Goal: Task Accomplishment & Management: Use online tool/utility

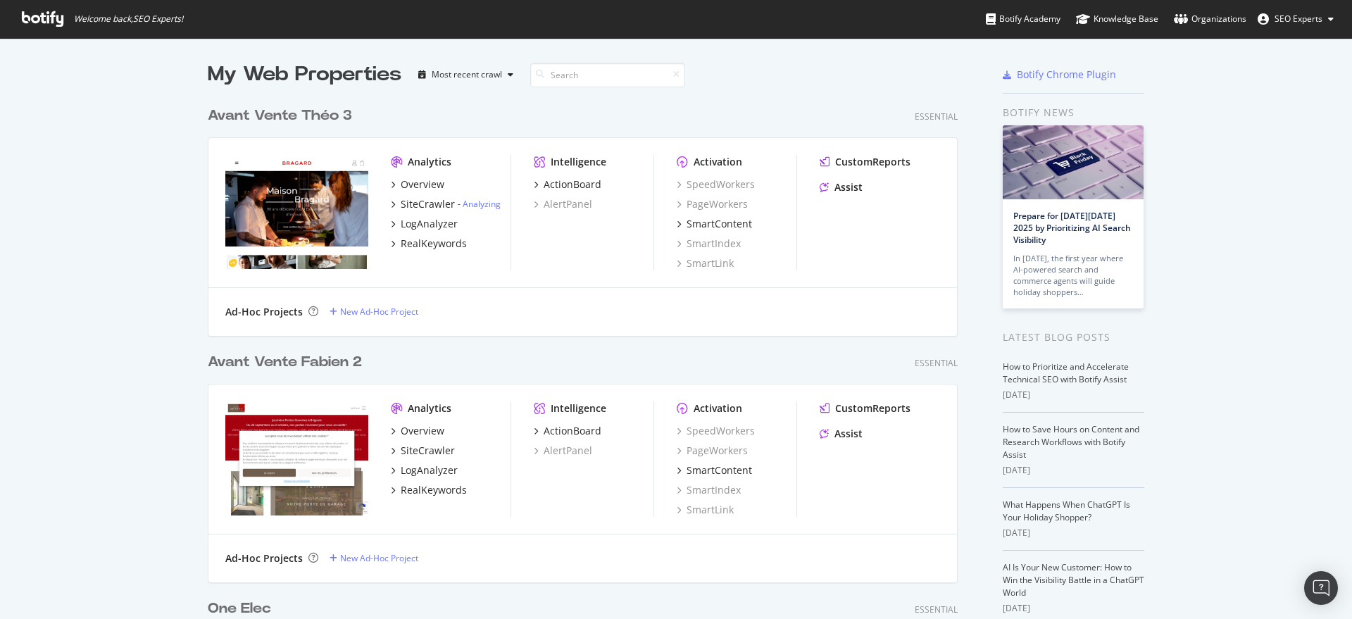
scroll to position [5153, 748]
click at [603, 78] on input at bounding box center [607, 75] width 155 height 25
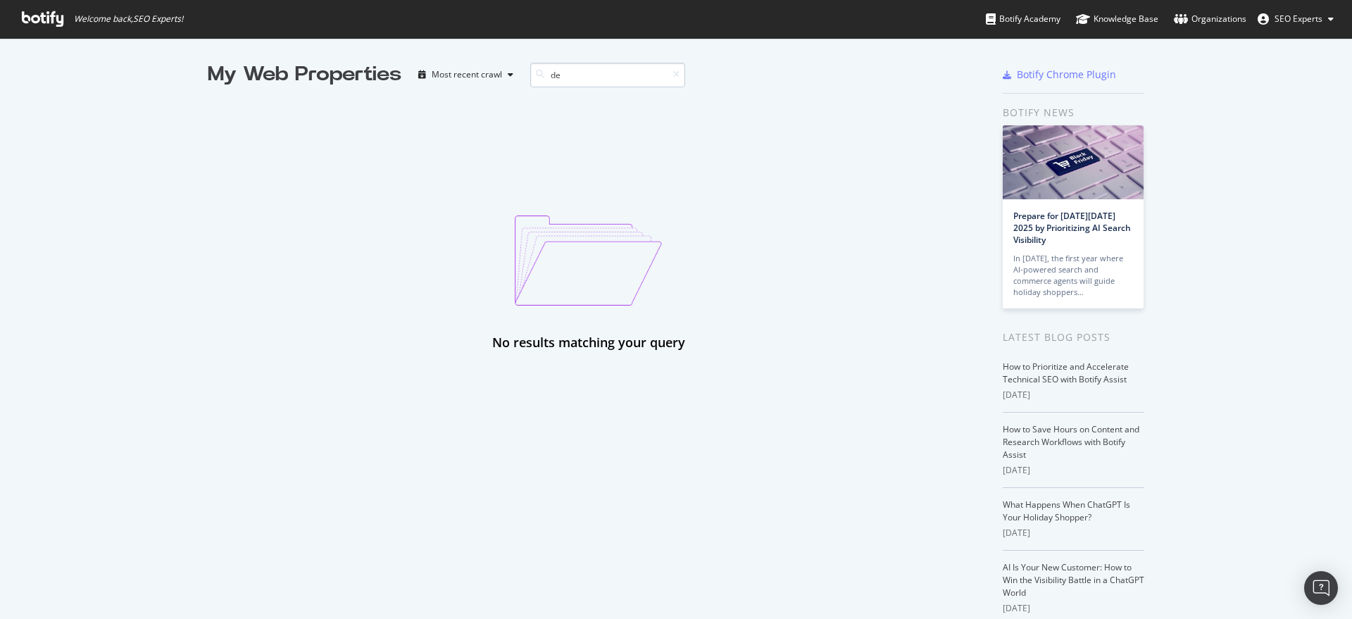
type input "d"
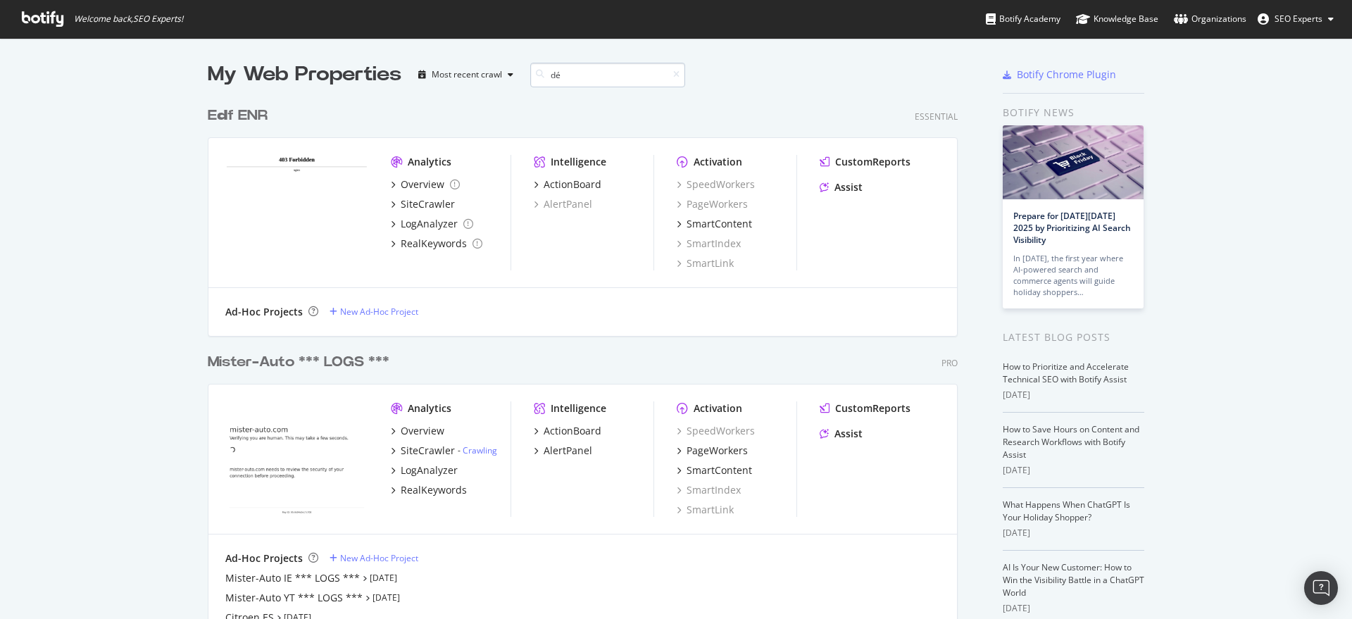
scroll to position [233, 748]
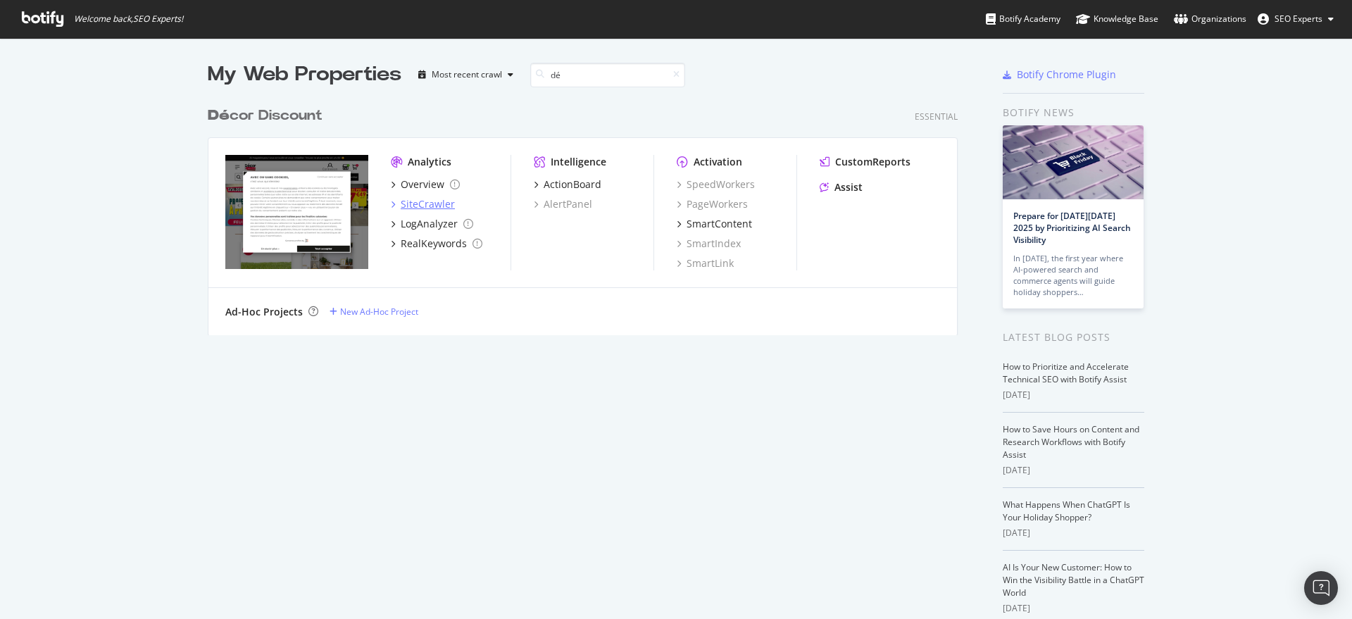
type input "dé"
click at [417, 202] on div "SiteCrawler" at bounding box center [428, 204] width 54 height 14
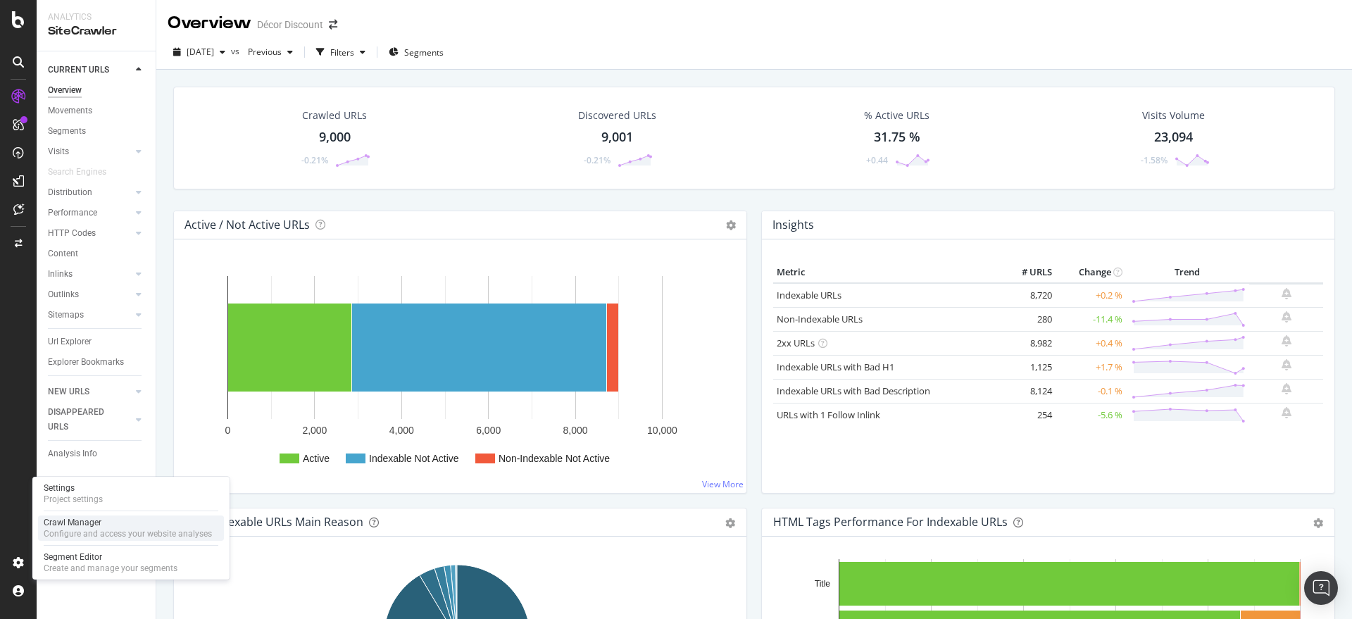
click at [97, 523] on div "Crawl Manager" at bounding box center [128, 522] width 168 height 11
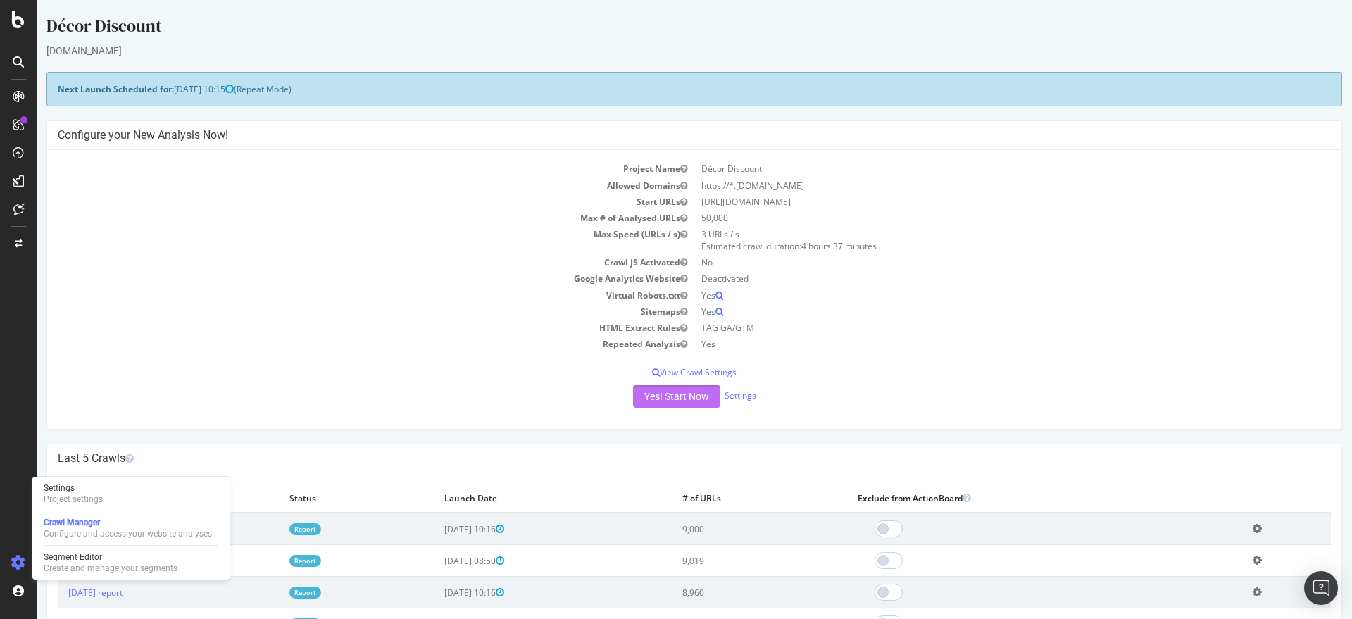
click at [674, 396] on button "Yes! Start Now" at bounding box center [676, 396] width 87 height 23
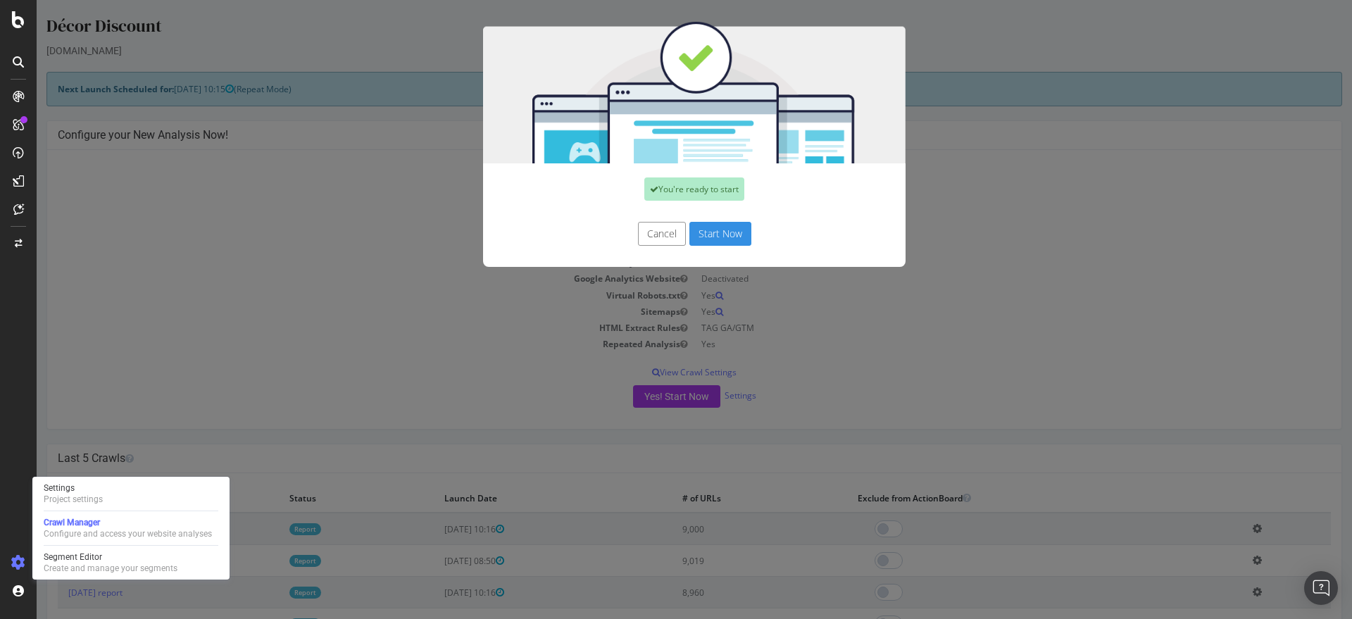
click at [720, 235] on button "Start Now" at bounding box center [720, 234] width 62 height 24
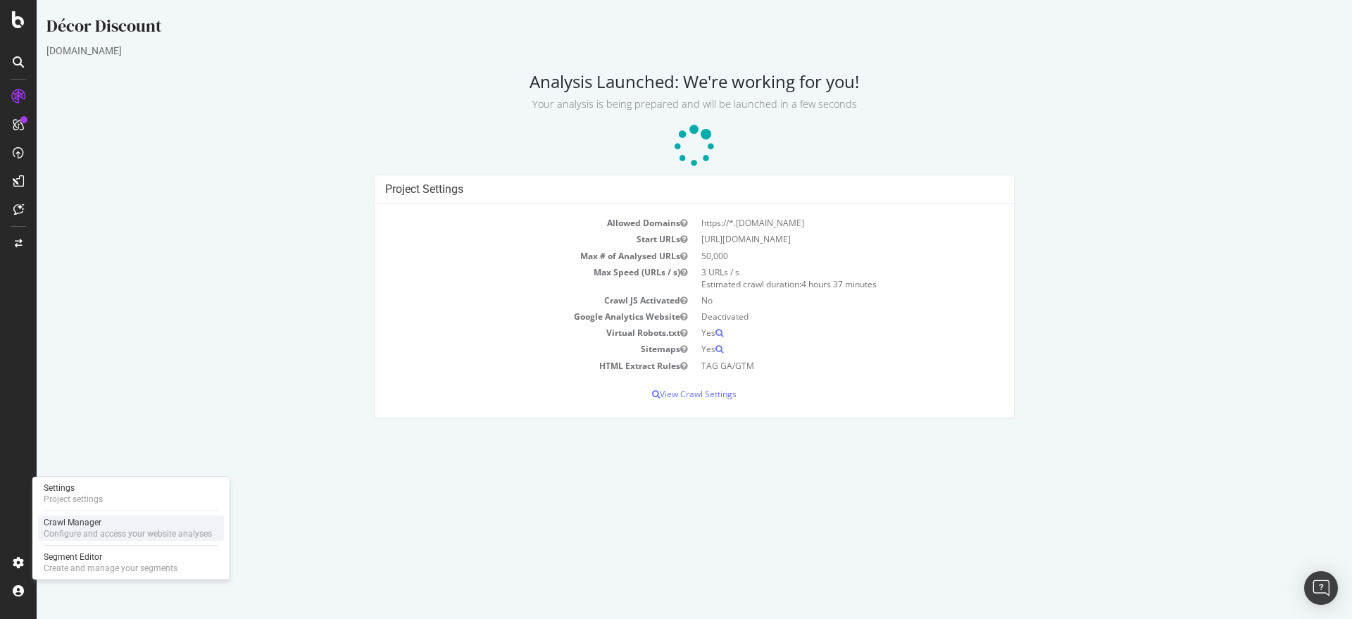
click at [86, 523] on div "Crawl Manager" at bounding box center [128, 522] width 168 height 11
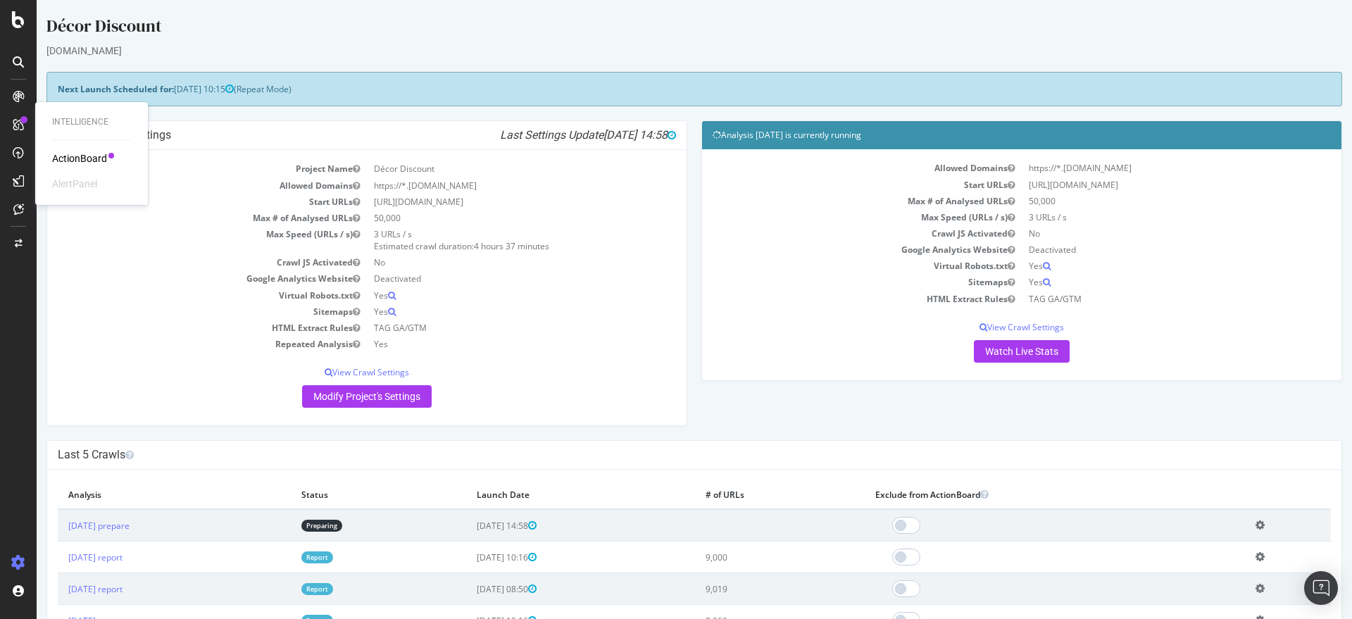
click at [75, 150] on div "Intelligence ActionBoard AlertPanel" at bounding box center [91, 153] width 101 height 97
click at [80, 162] on div "ActionBoard" at bounding box center [79, 158] width 55 height 14
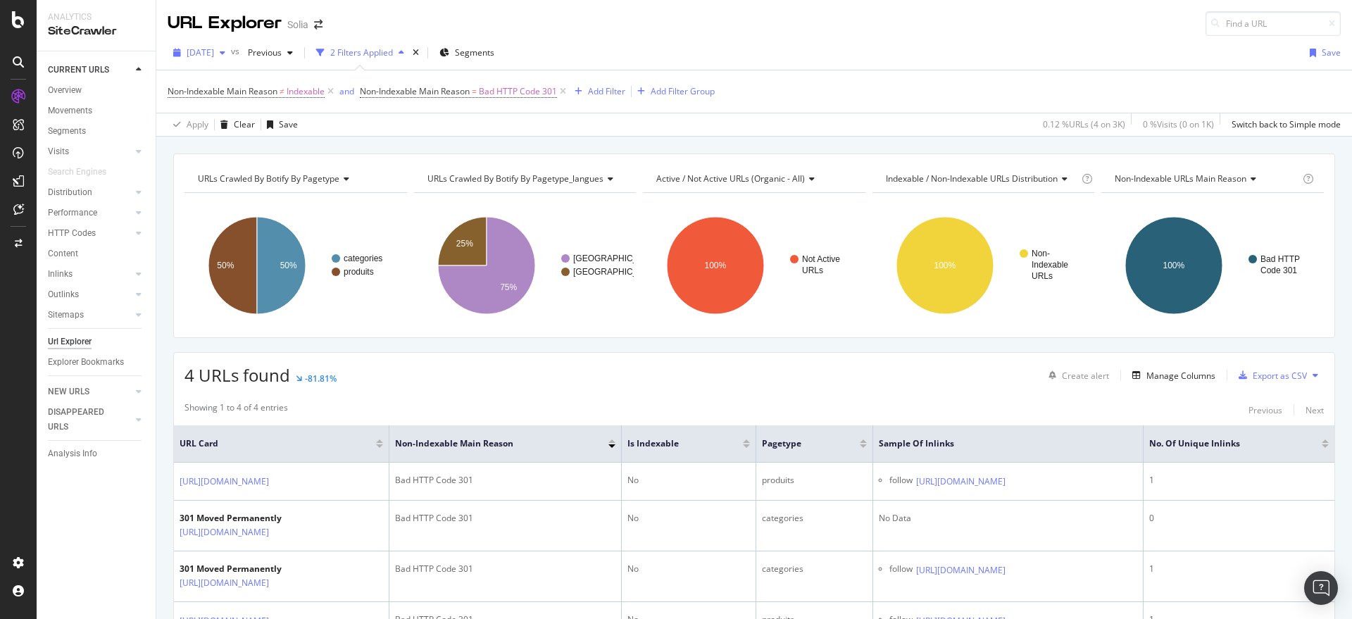
click at [225, 51] on icon "button" at bounding box center [223, 53] width 6 height 8
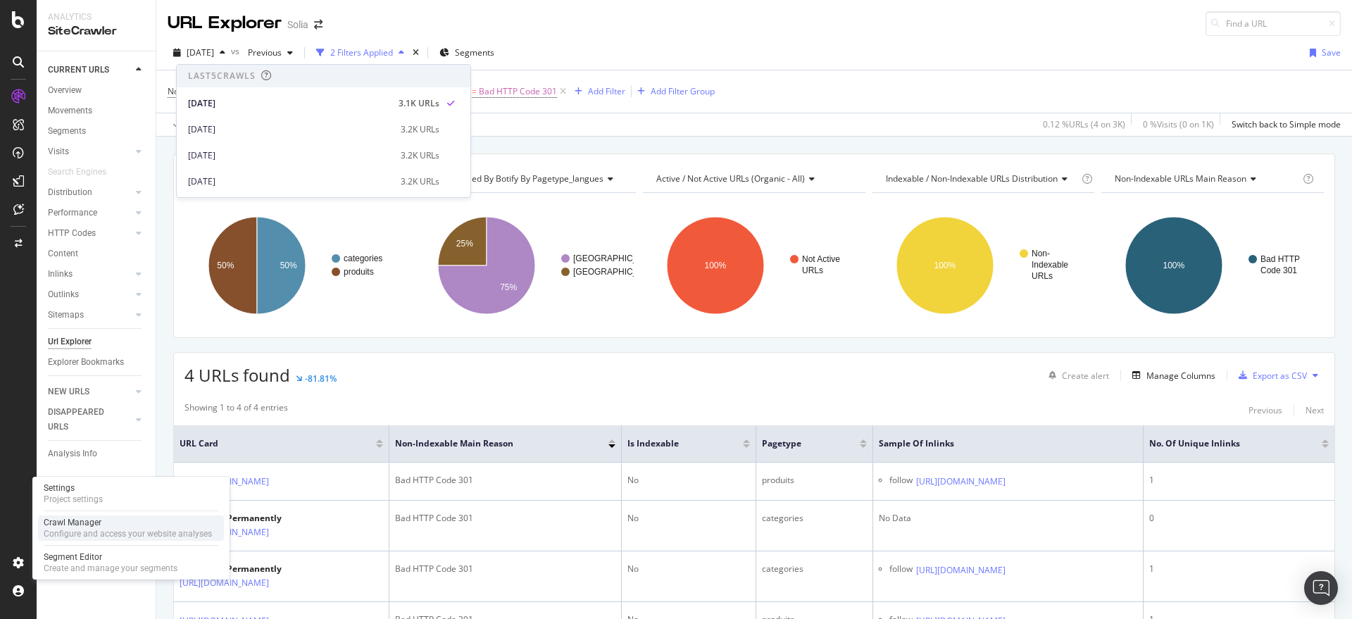
click at [80, 520] on div "Crawl Manager" at bounding box center [128, 522] width 168 height 11
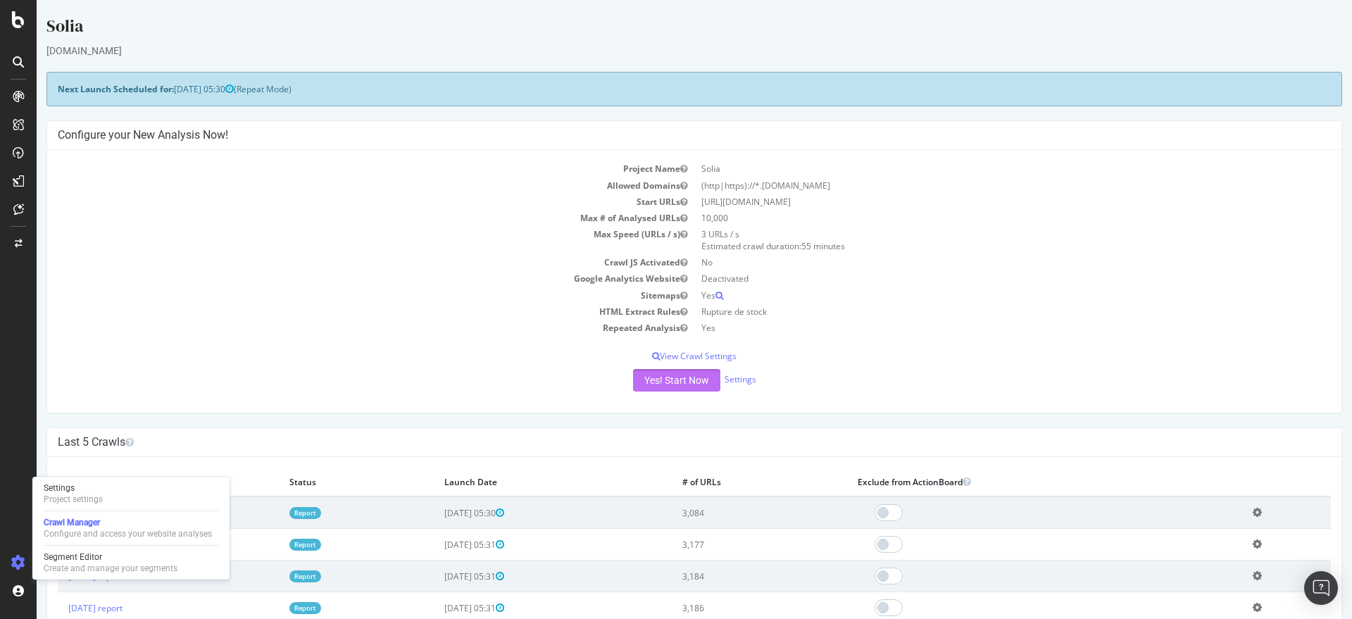
click at [685, 384] on button "Yes! Start Now" at bounding box center [676, 380] width 87 height 23
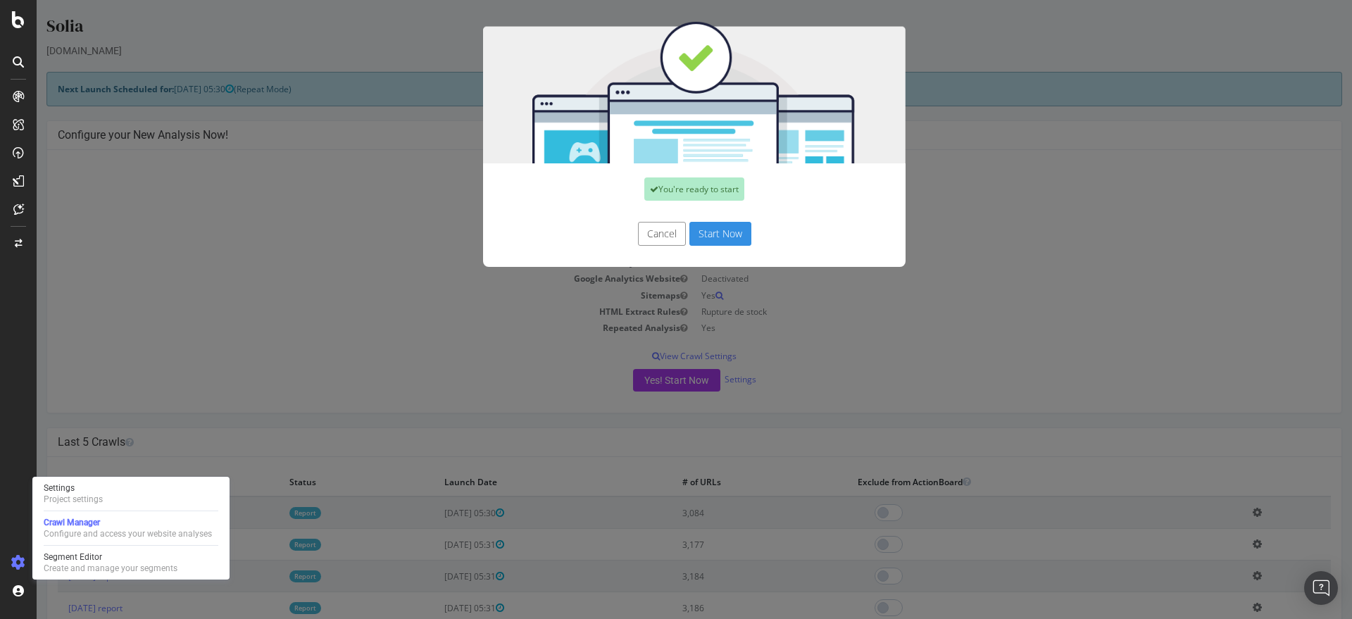
click at [718, 234] on button "Start Now" at bounding box center [720, 234] width 62 height 24
